Goal: Complete application form

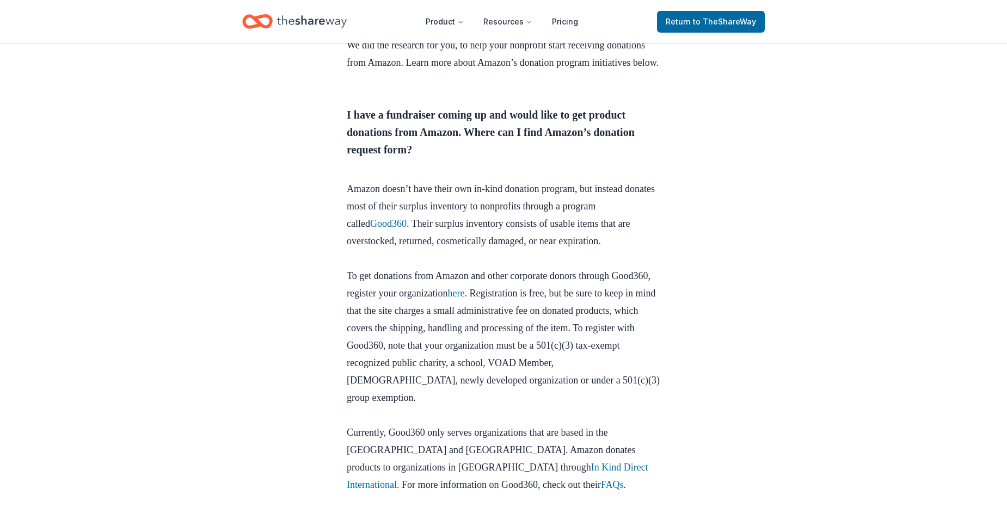
scroll to position [435, 0]
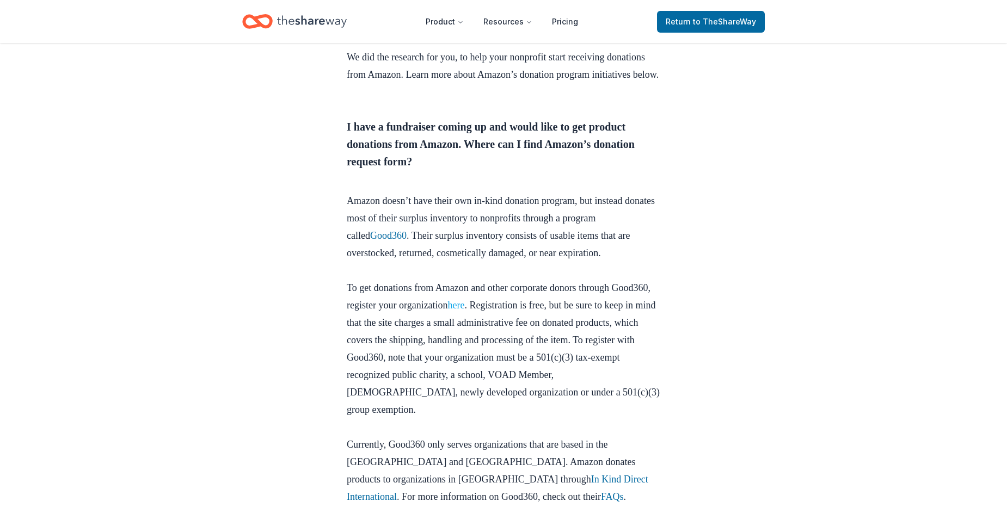
click at [465, 311] on link "here" at bounding box center [456, 305] width 17 height 11
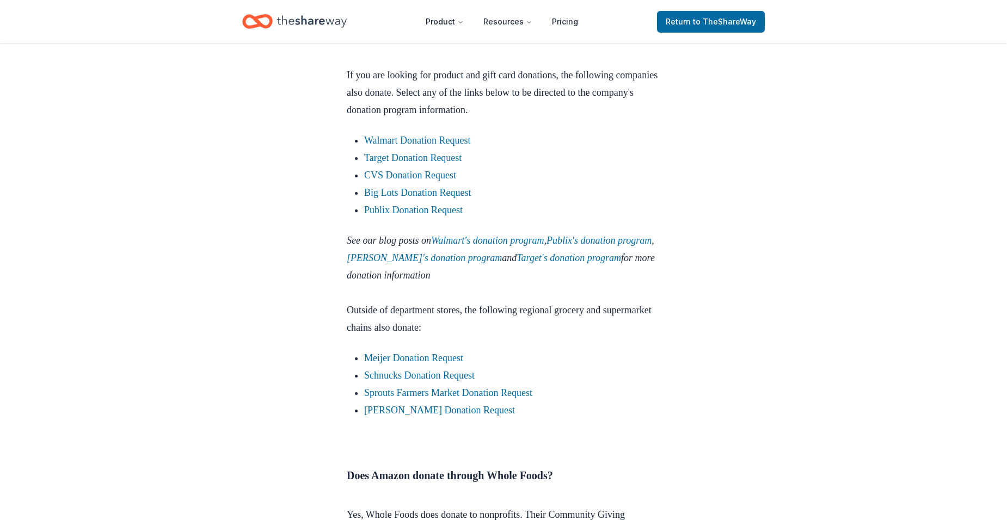
scroll to position [1249, 0]
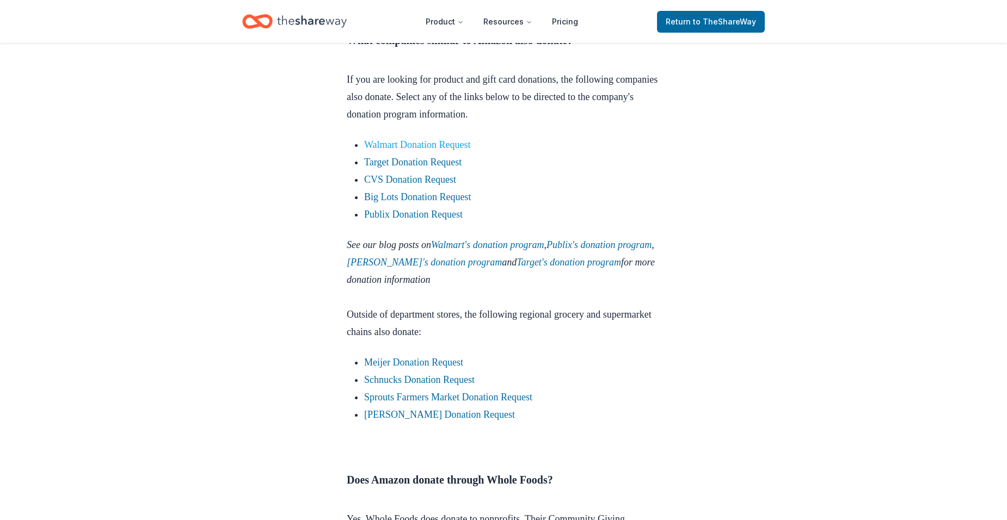
click at [437, 150] on link "Walmart Donation Request" at bounding box center [417, 144] width 107 height 11
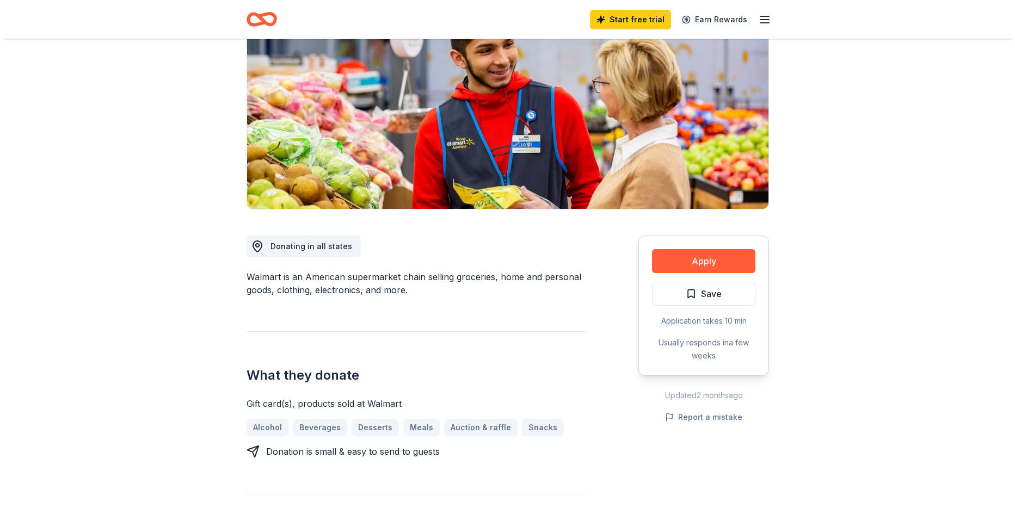
scroll to position [163, 0]
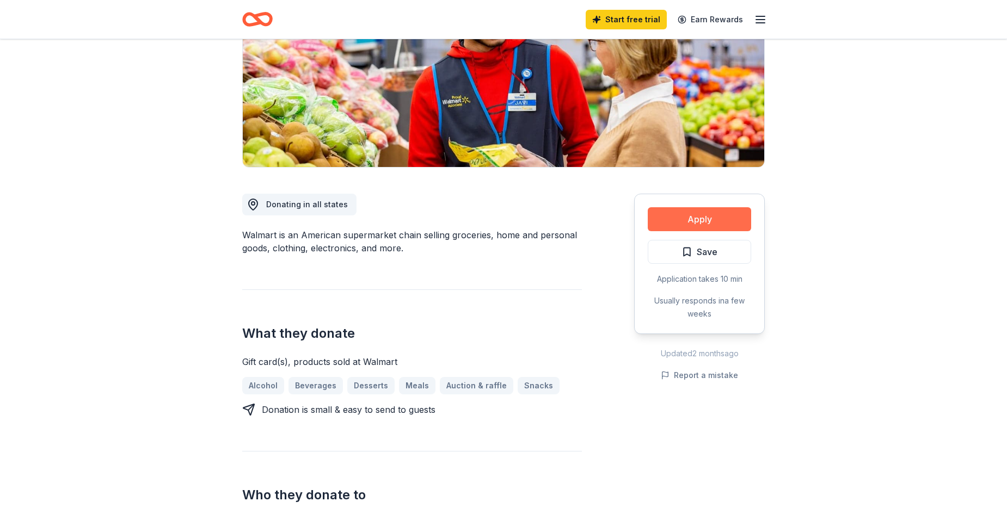
click at [711, 218] on button "Apply" at bounding box center [699, 219] width 103 height 24
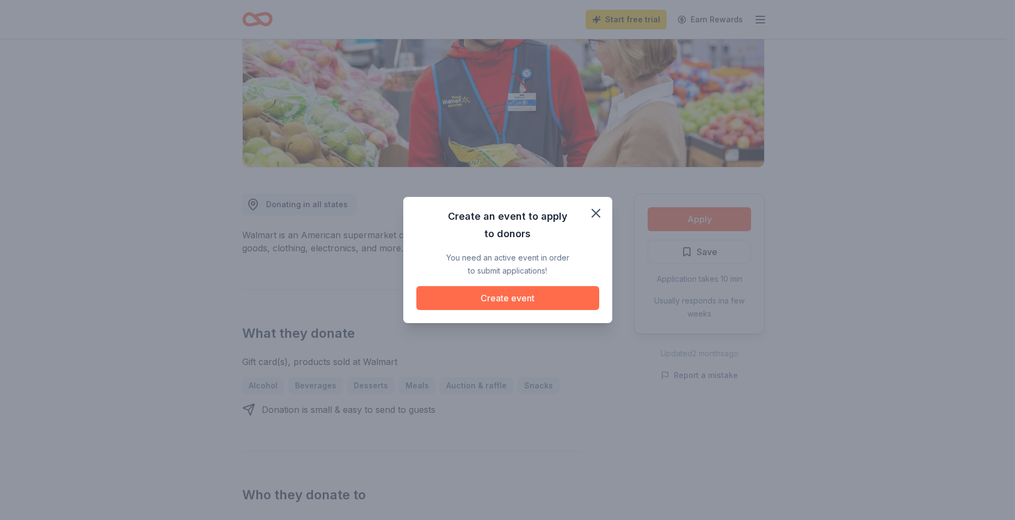
click at [512, 297] on button "Create event" at bounding box center [507, 298] width 183 height 24
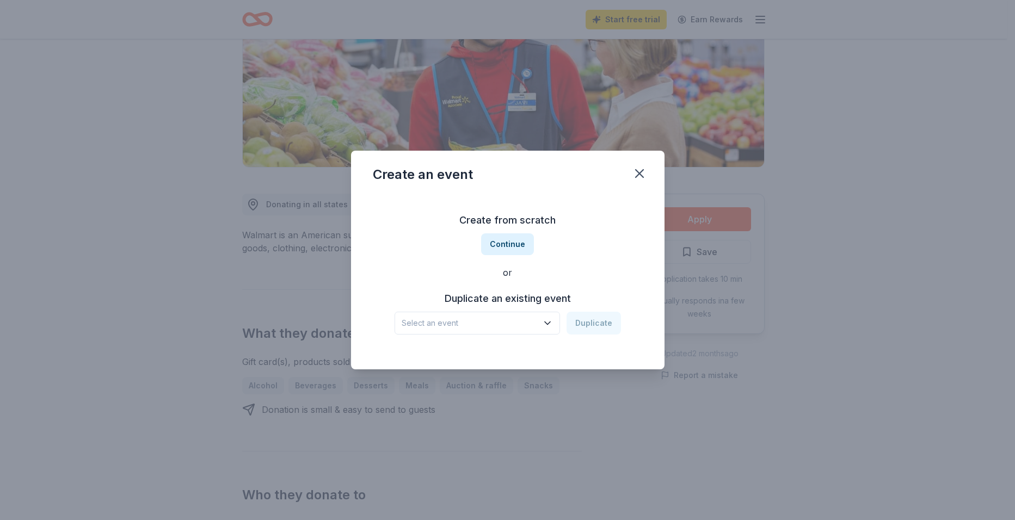
click at [550, 322] on icon "button" at bounding box center [547, 323] width 11 height 11
click at [550, 318] on icon "button" at bounding box center [547, 323] width 11 height 11
click at [477, 319] on span "Select an event" at bounding box center [470, 323] width 136 height 13
click at [511, 241] on div "Create from scratch Continue or Duplicate an existing event Select an event Dup…" at bounding box center [508, 273] width 270 height 158
click at [511, 241] on button "Continue" at bounding box center [507, 244] width 53 height 22
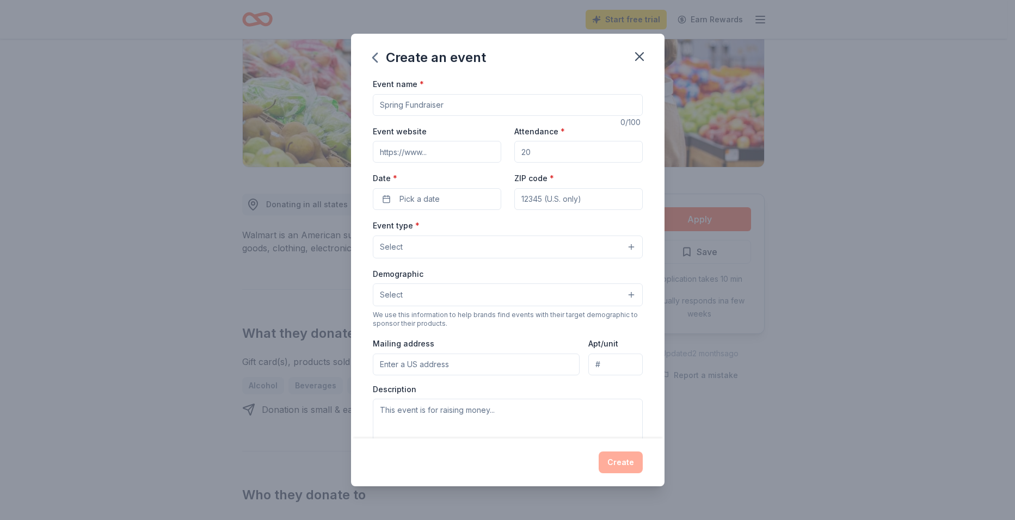
click at [619, 297] on button "Select" at bounding box center [508, 295] width 270 height 23
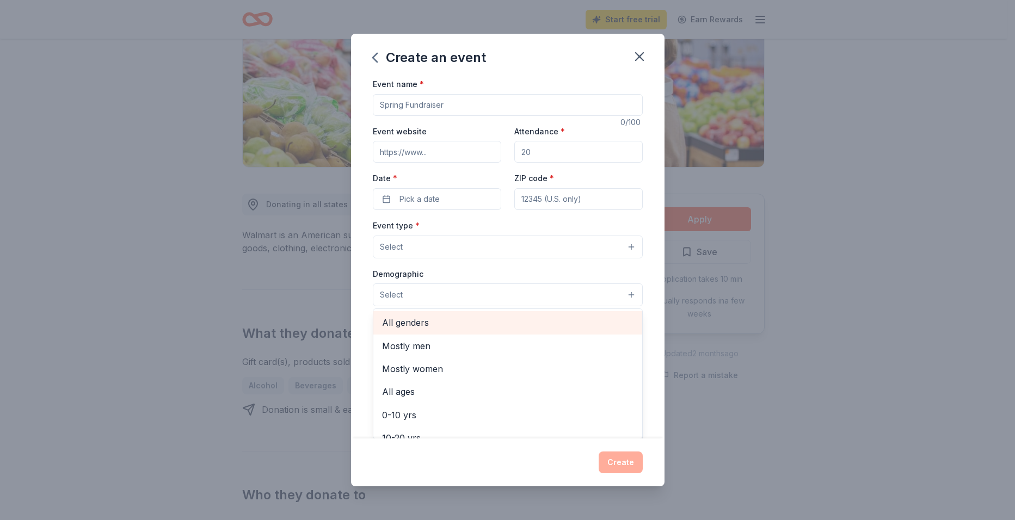
click at [429, 321] on span "All genders" at bounding box center [507, 323] width 251 height 14
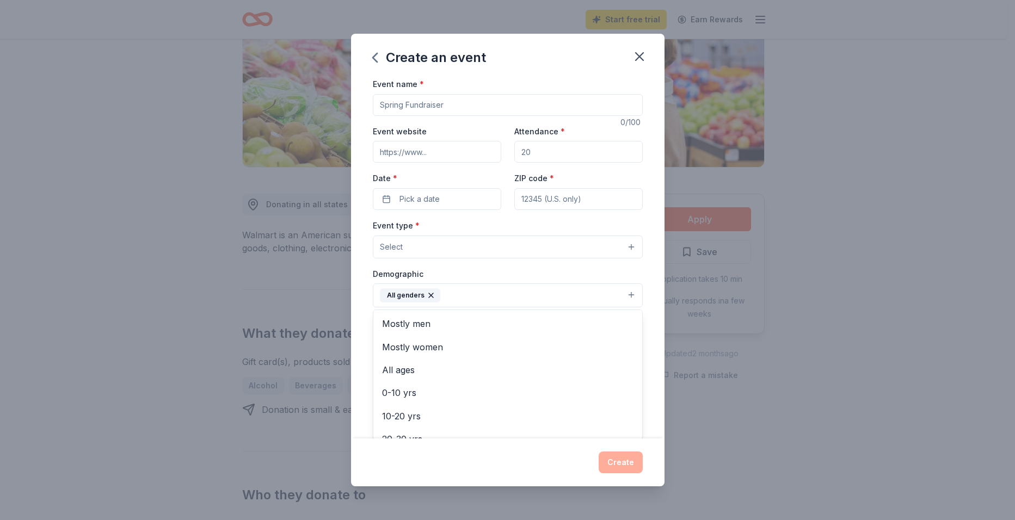
click at [623, 247] on div "Event type * Select Demographic All genders Mostly men Mostly women All ages 0-…" at bounding box center [508, 334] width 270 height 230
click at [623, 247] on button "Select" at bounding box center [508, 247] width 270 height 23
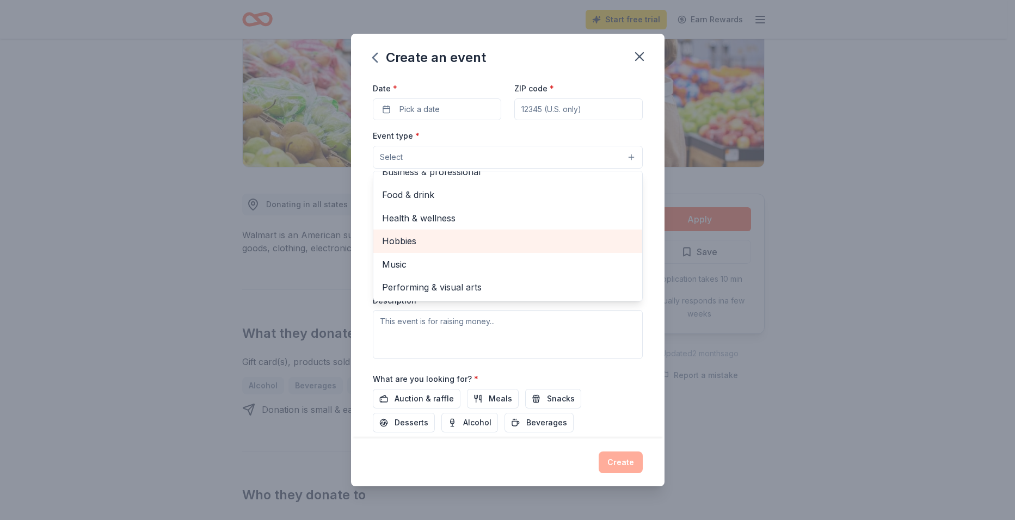
scroll to position [109, 0]
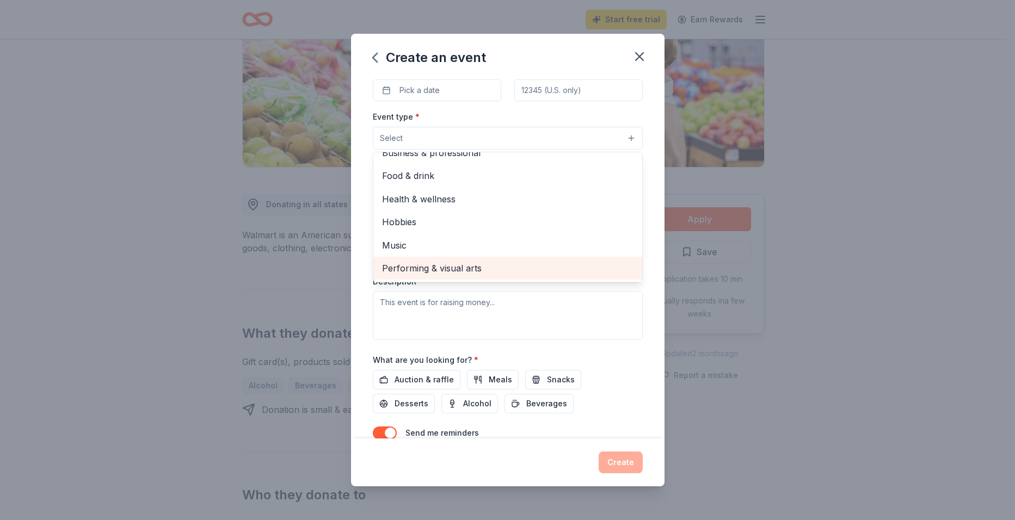
click at [478, 264] on span "Performing & visual arts" at bounding box center [507, 268] width 251 height 14
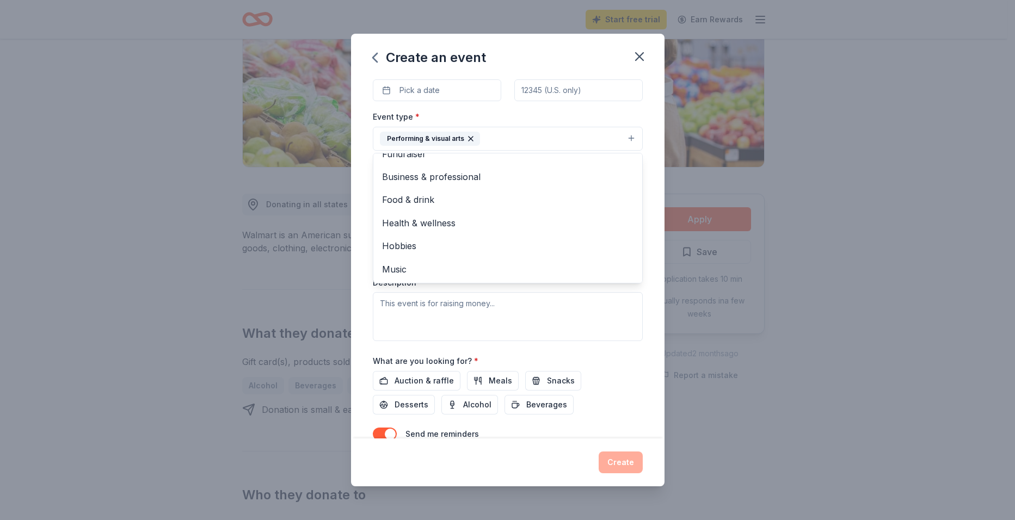
click at [500, 379] on div "Event name * 0 /100 Event website Attendance * Date * Pick a date ZIP code * Ev…" at bounding box center [508, 220] width 270 height 505
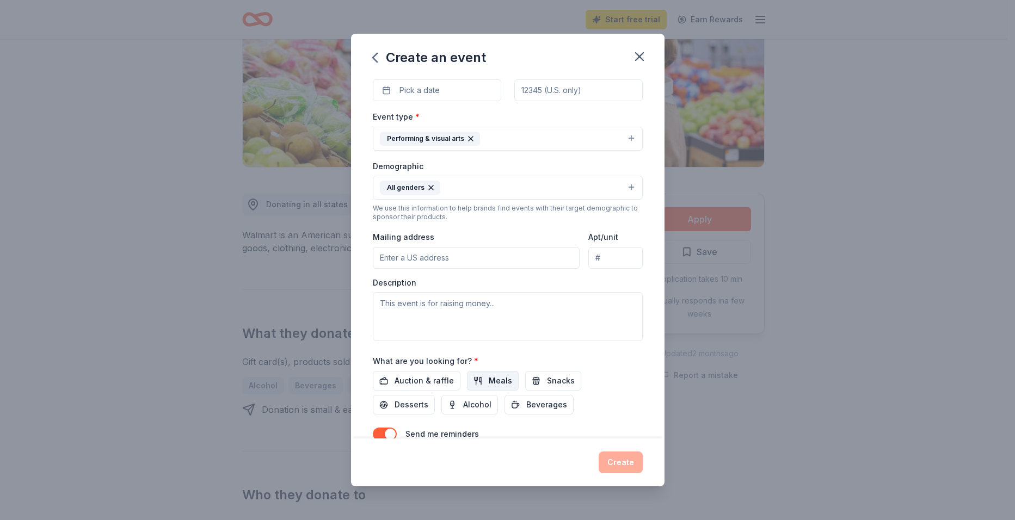
click at [500, 378] on span "Meals" at bounding box center [500, 380] width 23 height 13
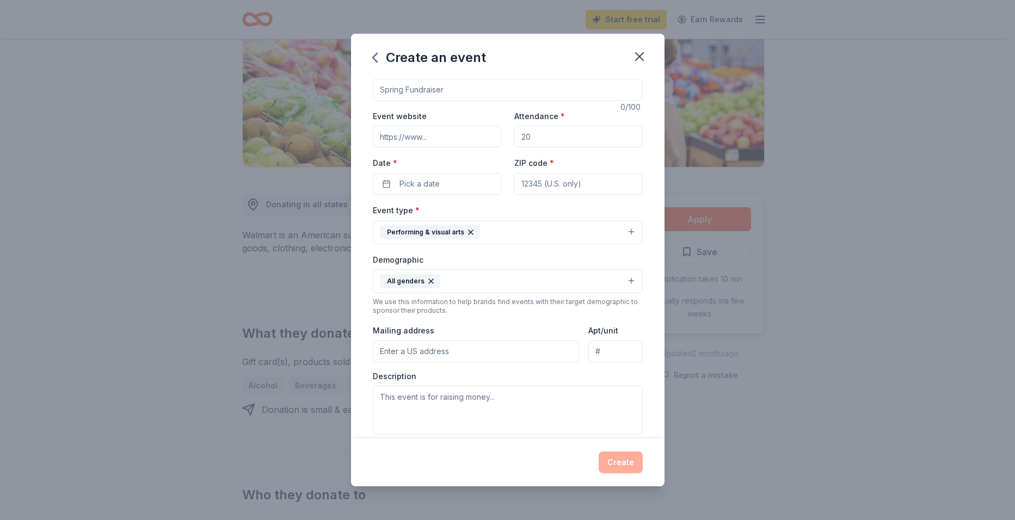
scroll to position [0, 0]
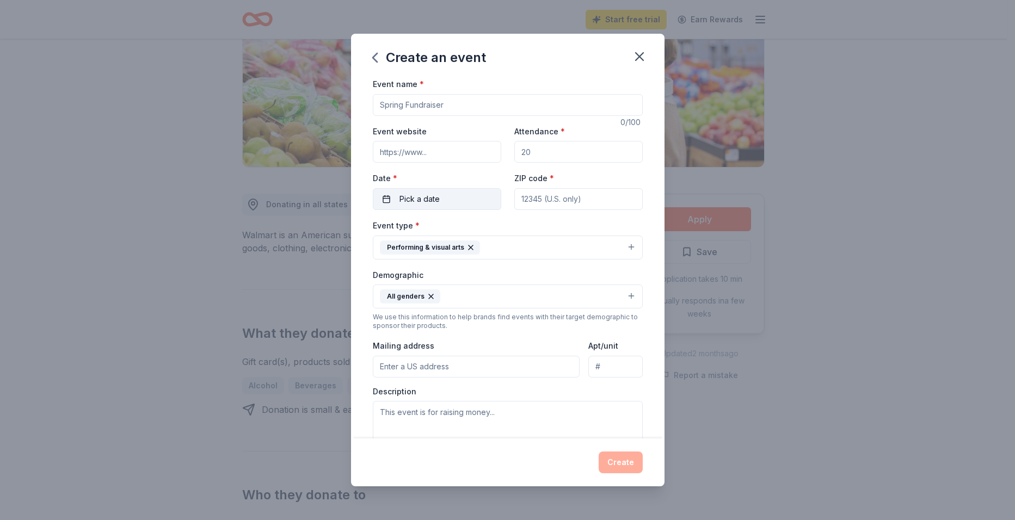
click at [432, 196] on span "Pick a date" at bounding box center [419, 199] width 40 height 13
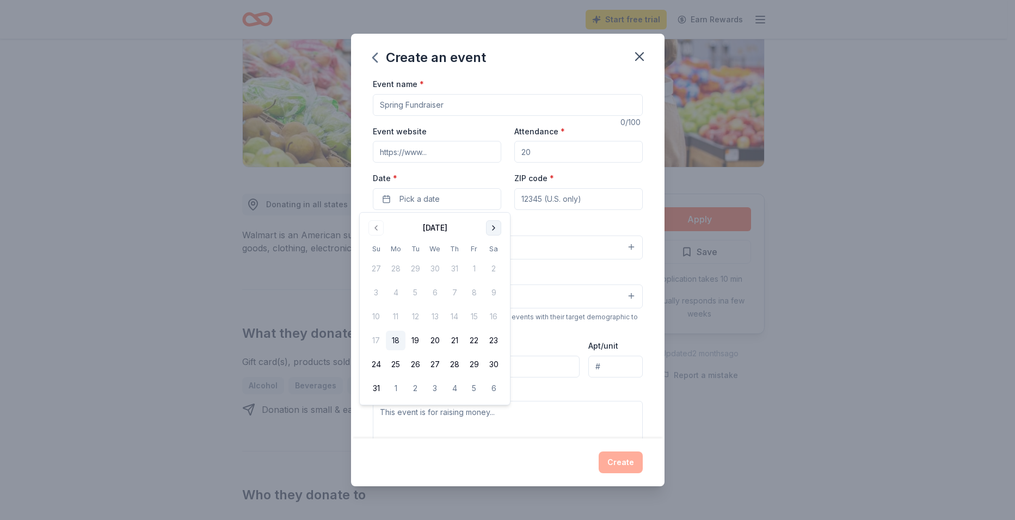
click at [494, 229] on button "Go to next month" at bounding box center [493, 227] width 15 height 15
click at [373, 225] on button "Go to previous month" at bounding box center [375, 227] width 15 height 15
click at [475, 362] on button "31" at bounding box center [474, 365] width 20 height 20
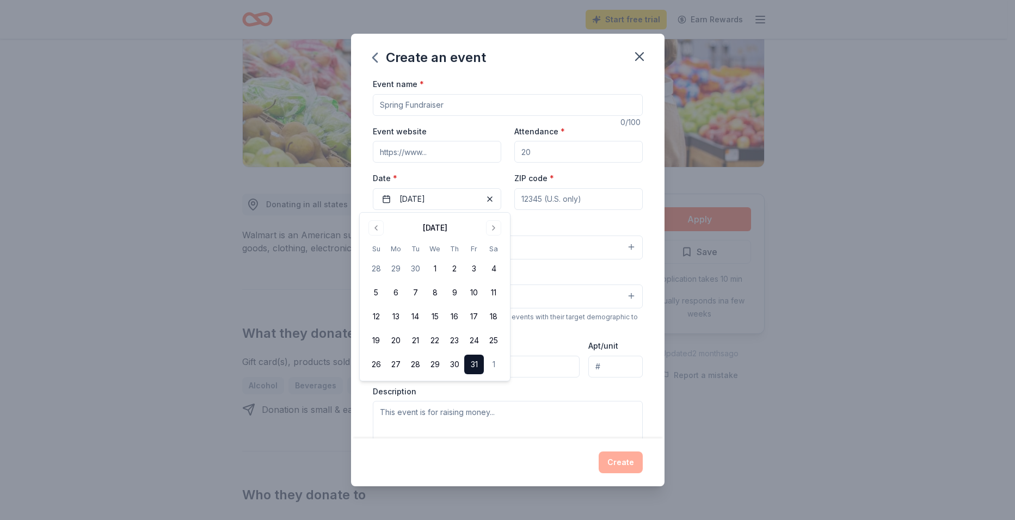
click at [623, 193] on input "ZIP code *" at bounding box center [578, 199] width 128 height 22
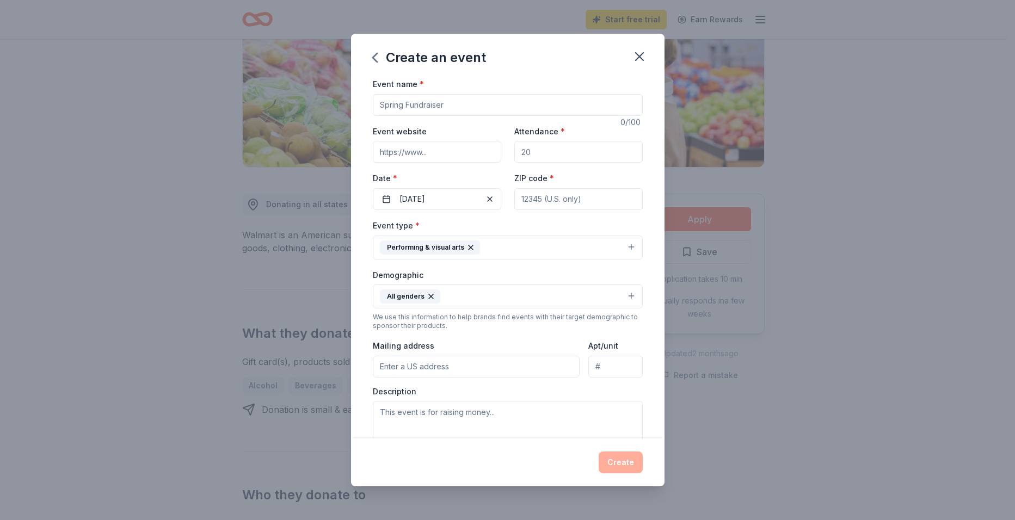
type input "28364"
click at [599, 203] on input "28364" at bounding box center [578, 199] width 128 height 22
click at [489, 366] on input "288 TUSCARORA NATION RD" at bounding box center [476, 367] width 207 height 22
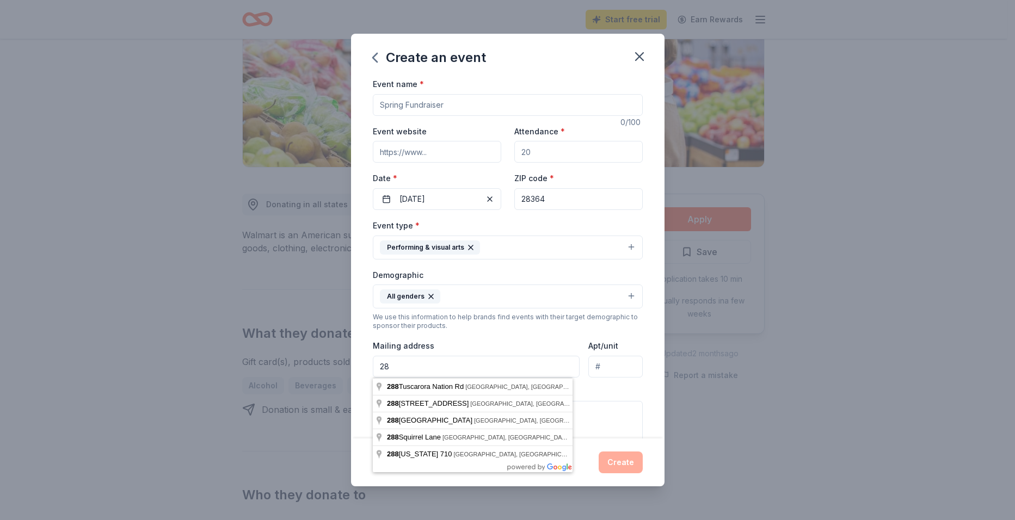
type input "2"
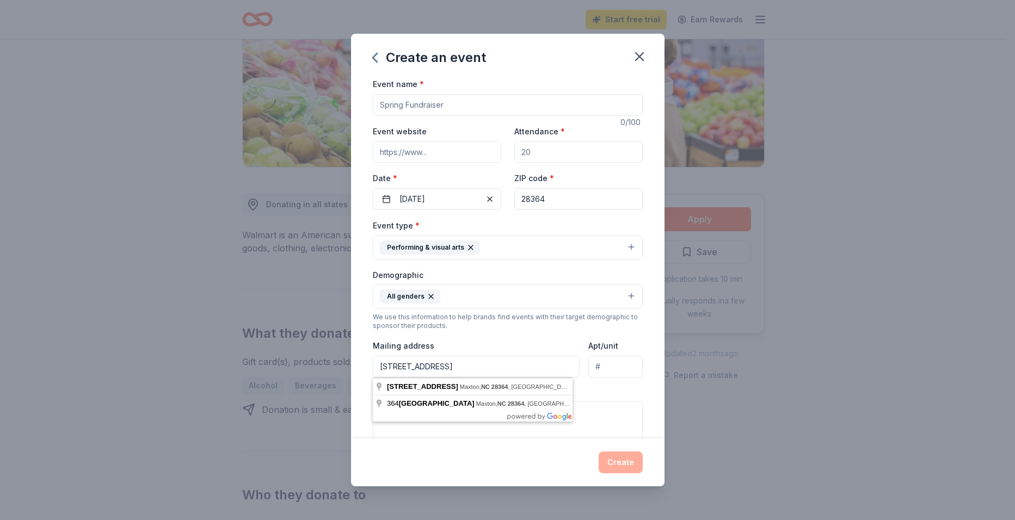
type input "PO Box 364 Maxton, NC 28364"
click at [520, 271] on div "Demographic All genders" at bounding box center [508, 288] width 270 height 41
click at [563, 151] on input "Attendance *" at bounding box center [578, 152] width 128 height 22
click at [533, 150] on input "Attendance *" at bounding box center [578, 152] width 128 height 22
click at [450, 104] on input "Event name *" at bounding box center [508, 105] width 270 height 22
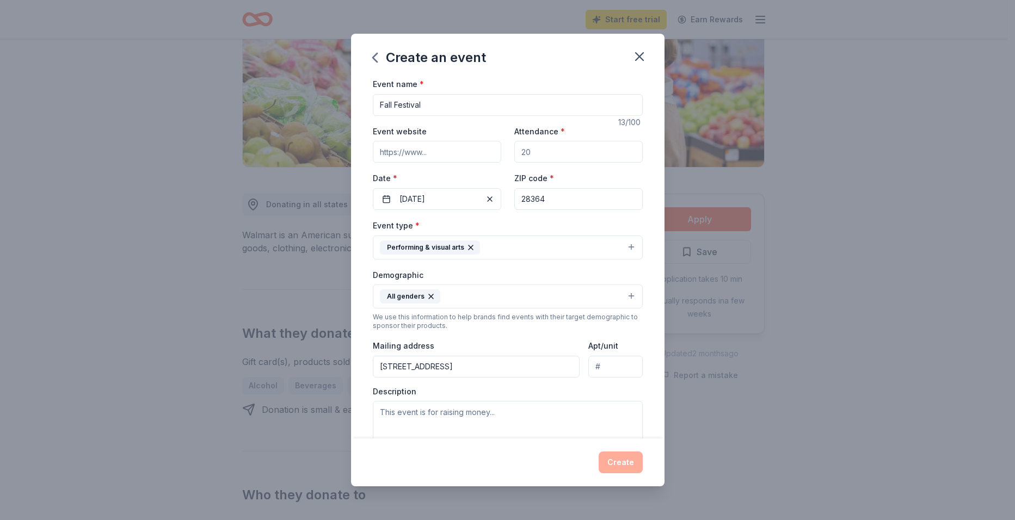
type input "Fall Festival"
click at [442, 152] on input "Event website" at bounding box center [437, 152] width 128 height 22
type input "t"
type input "www.tuscaroranationnc"
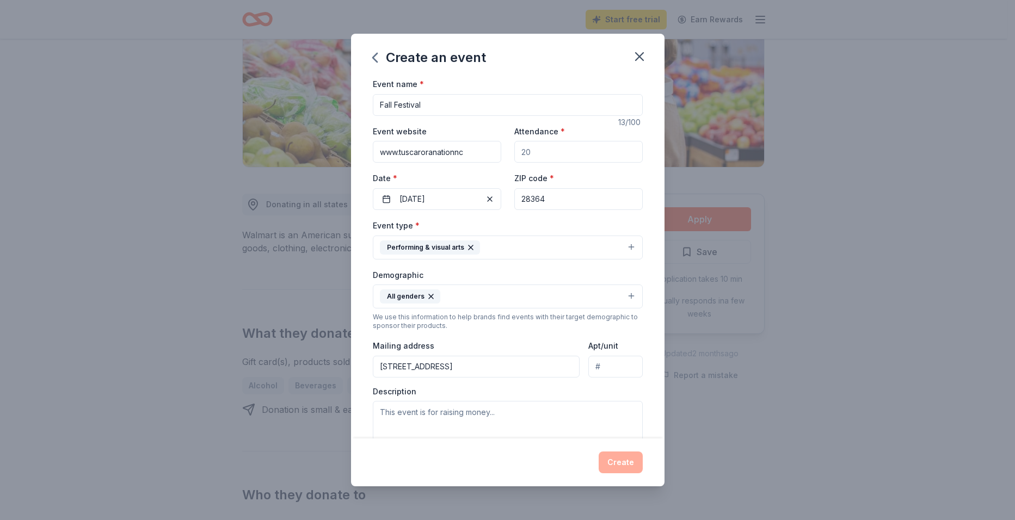
click at [521, 150] on input "Attendance *" at bounding box center [578, 152] width 128 height 22
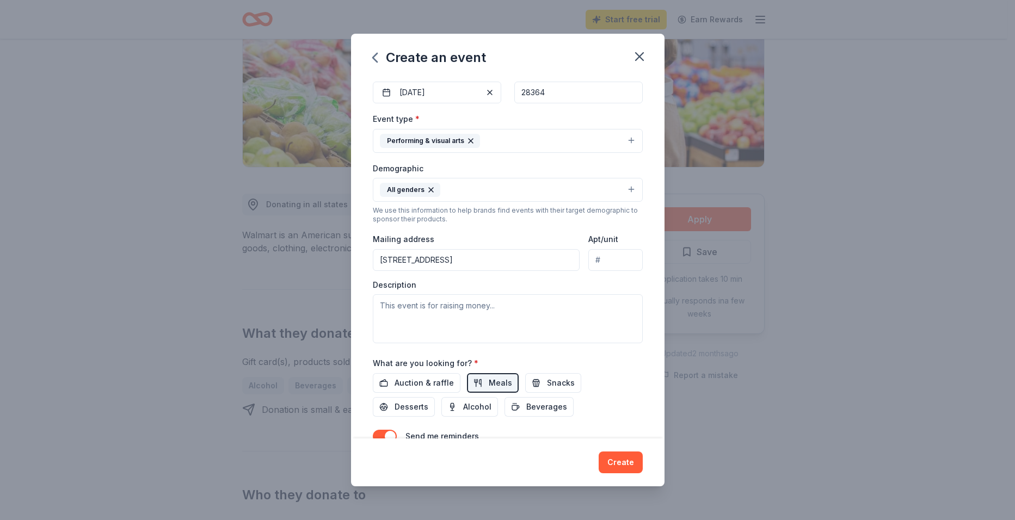
scroll to position [109, 0]
type input "60"
click at [399, 304] on textarea at bounding box center [508, 316] width 270 height 49
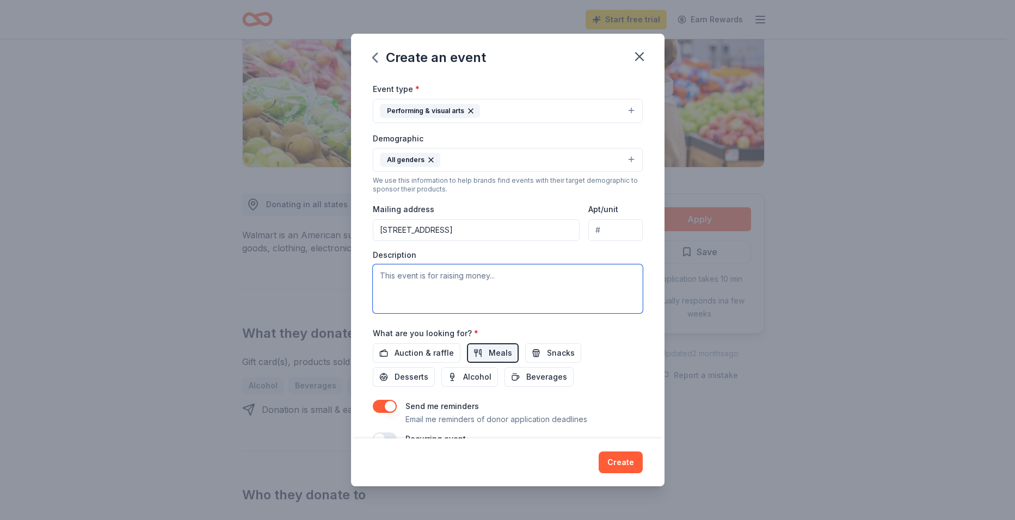
scroll to position [161, 0]
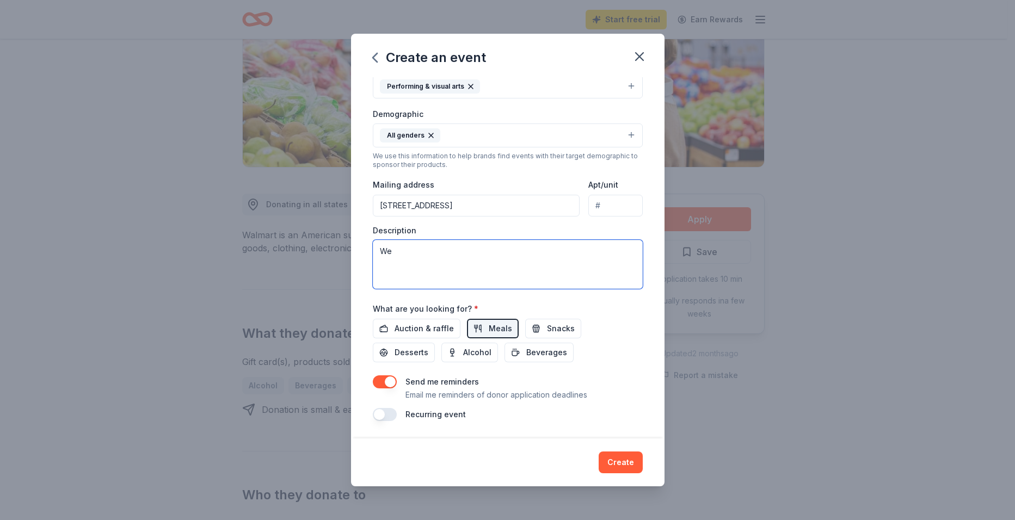
type textarea "W"
type textarea "The Tuscarora Nation of NC is looking to sponsor an event for the community, an…"
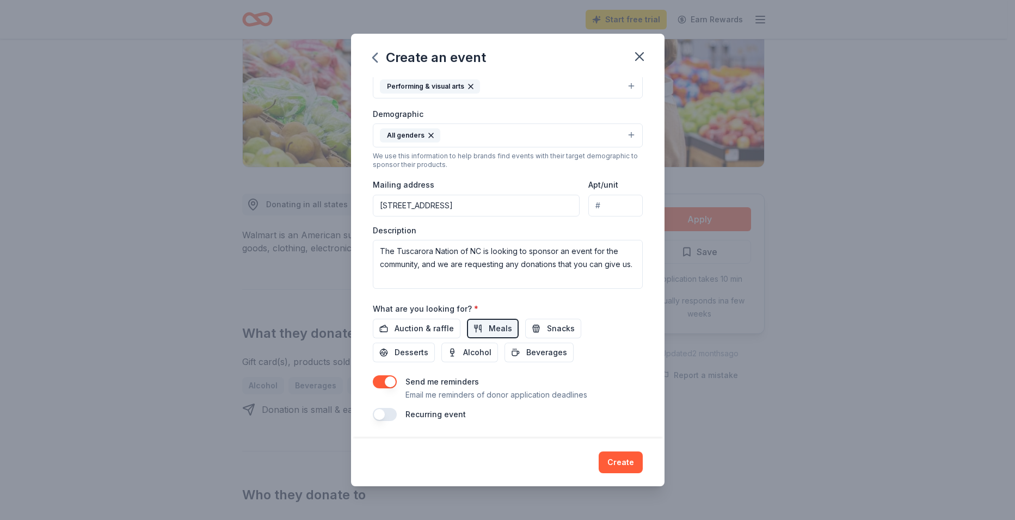
click at [617, 322] on div "Auction & raffle Meals Snacks Desserts Alcohol Beverages" at bounding box center [508, 341] width 270 height 44
click at [621, 463] on button "Create" at bounding box center [621, 463] width 44 height 22
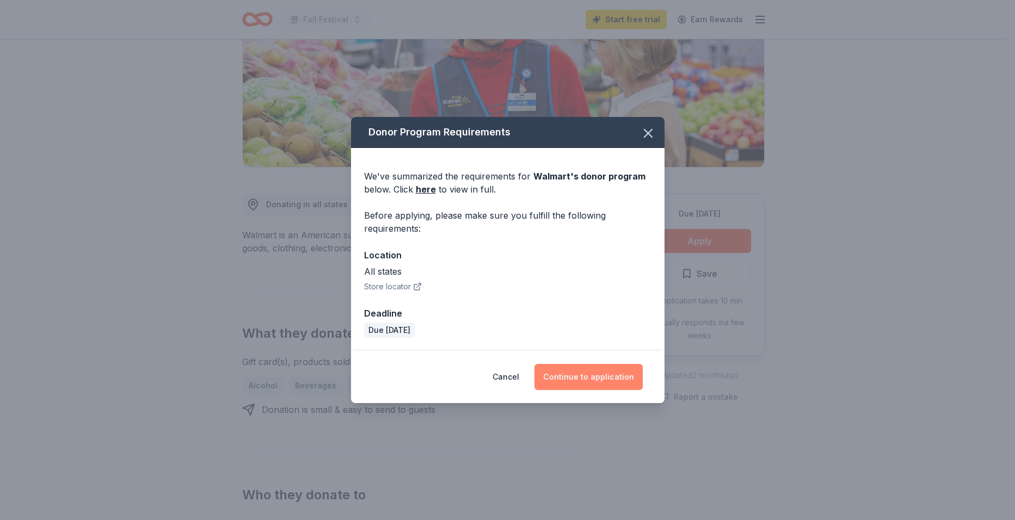
click at [578, 377] on button "Continue to application" at bounding box center [588, 377] width 108 height 26
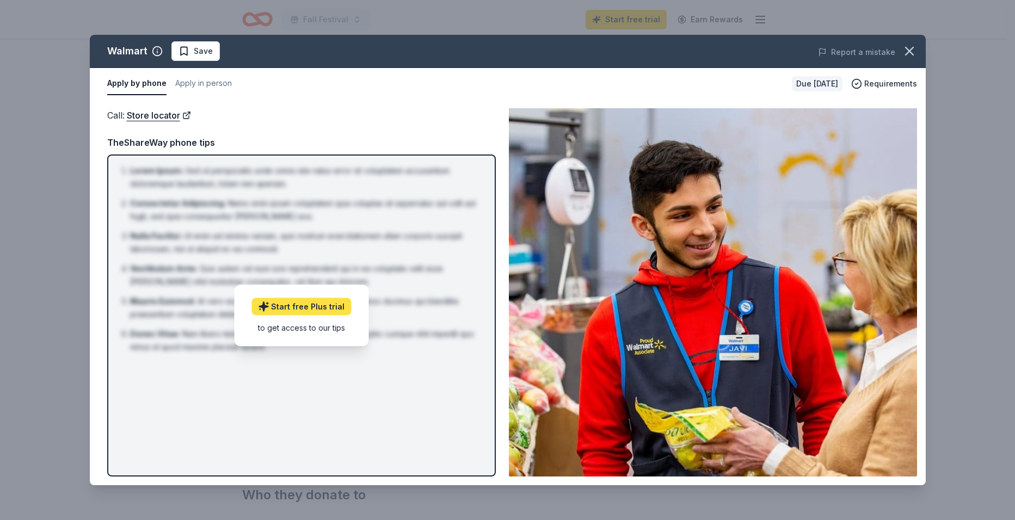
click at [320, 310] on link "Start free Plus trial" at bounding box center [301, 306] width 100 height 17
